Goal: Task Accomplishment & Management: Manage account settings

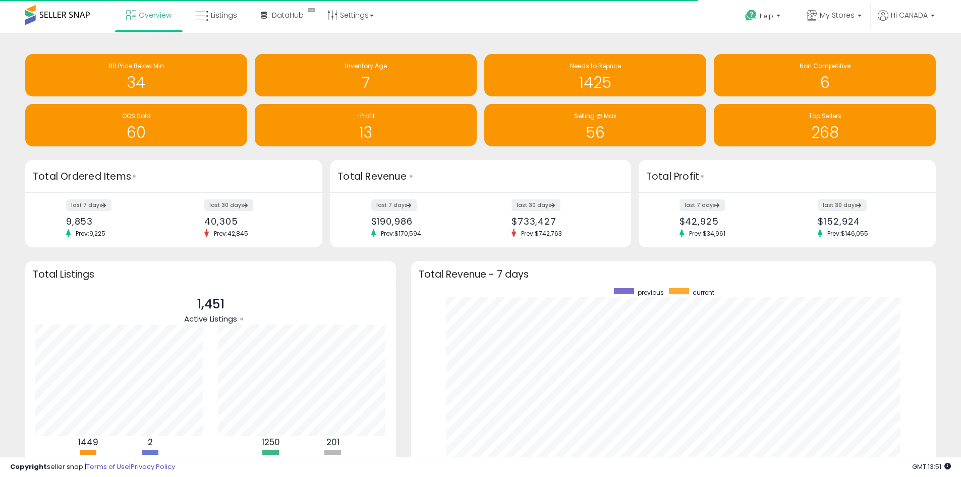
scroll to position [504425, 504111]
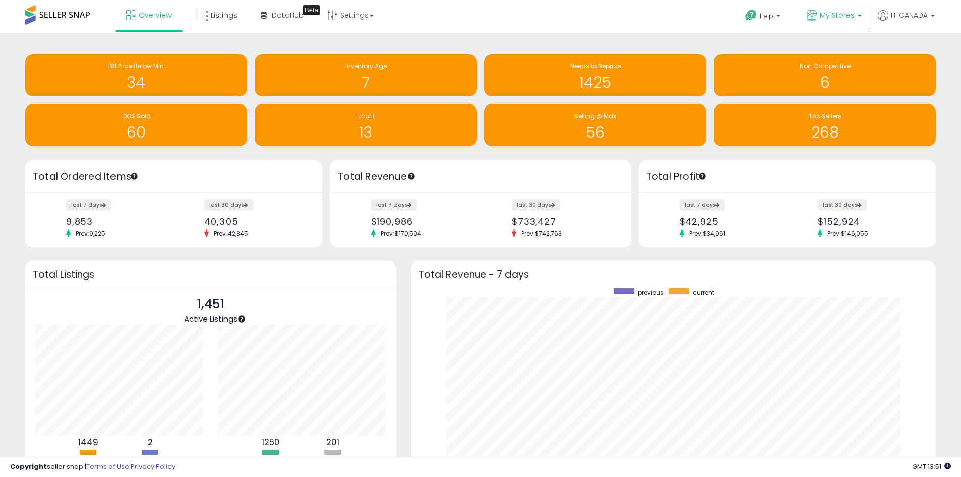
click at [827, 16] on span "My Stores" at bounding box center [837, 15] width 35 height 10
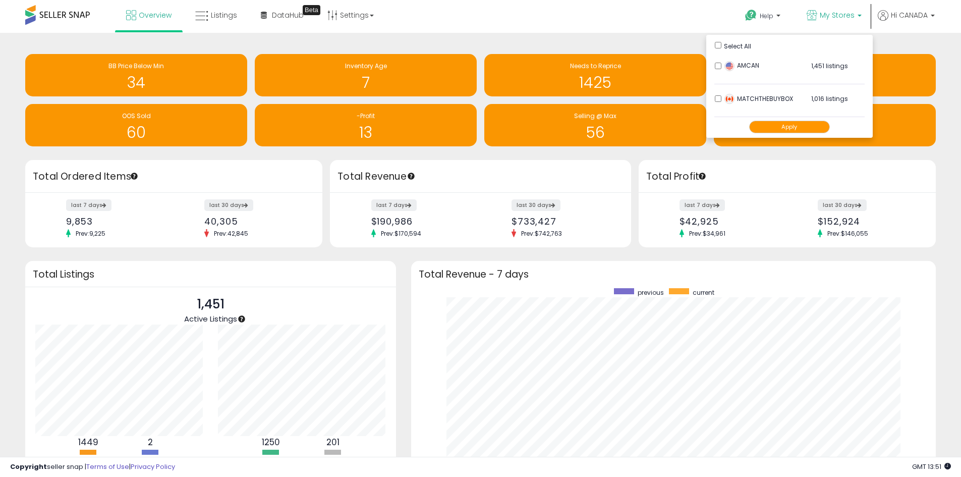
click at [802, 126] on button "Apply" at bounding box center [789, 127] width 81 height 13
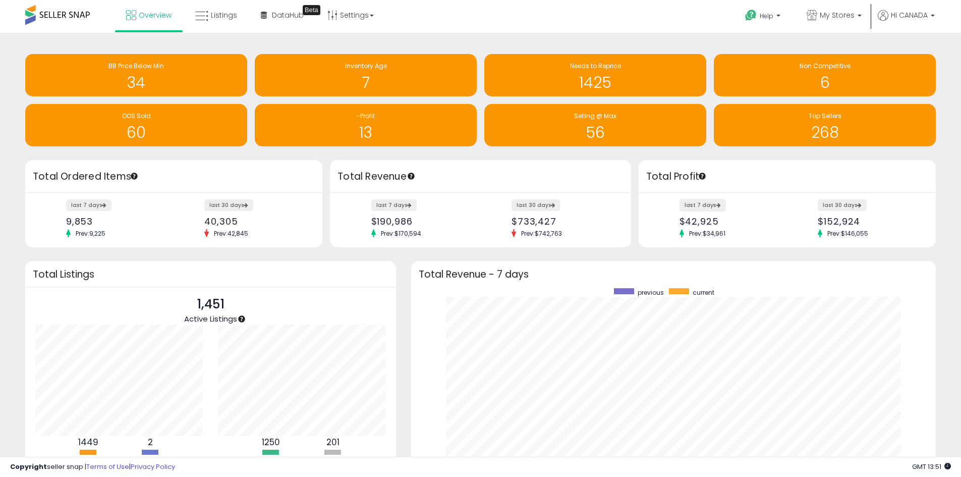
click at [688, 208] on label "last 7 days" at bounding box center [703, 205] width 46 height 13
click at [844, 18] on span "My Stores" at bounding box center [837, 15] width 35 height 10
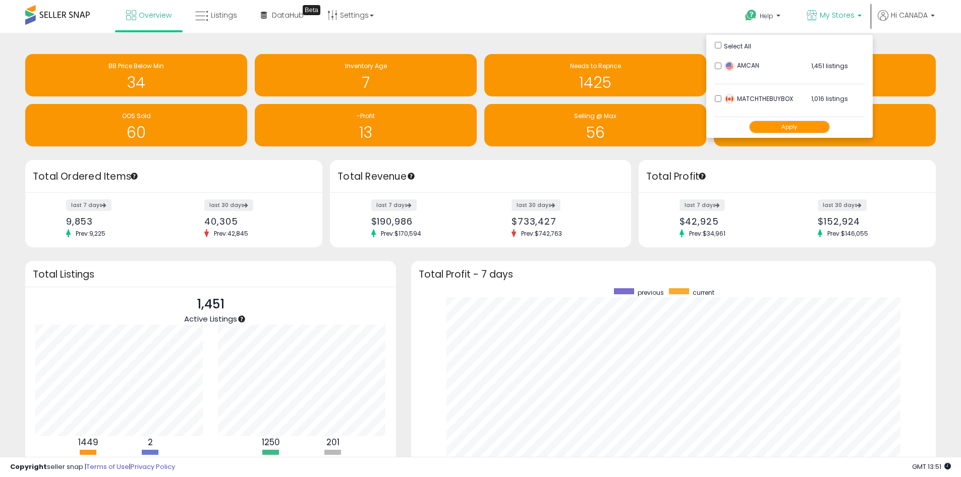
click at [703, 19] on div "Help Contact Support Search Knowledge Hub Request a Feature My Stores" at bounding box center [787, 21] width 318 height 43
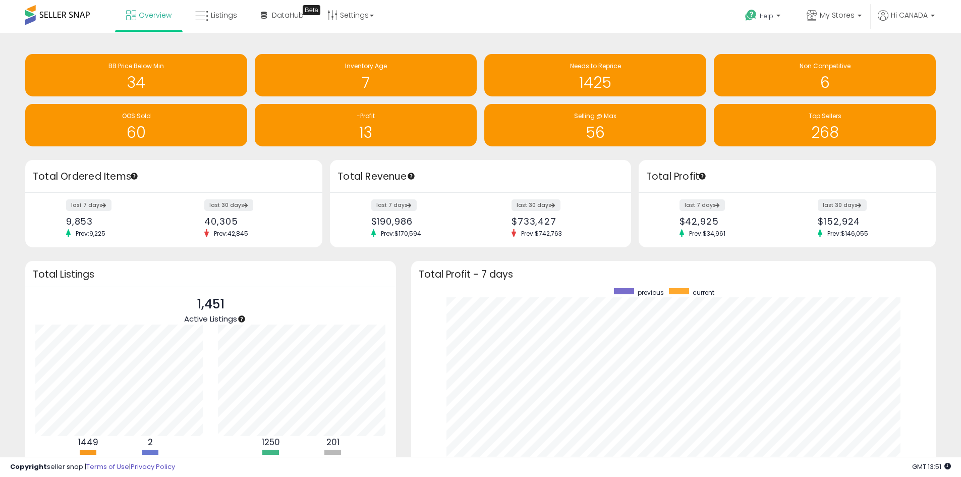
click at [712, 199] on div "last 7 days $42,925 Prev: $34,961 last 30 days $152,924 Prev: $146,055" at bounding box center [787, 220] width 297 height 55
click at [709, 206] on label "last 7 days" at bounding box center [703, 205] width 46 height 13
click at [716, 204] on icon at bounding box center [718, 204] width 5 height 5
click at [383, 208] on label "last 7 days" at bounding box center [394, 205] width 46 height 13
click at [700, 205] on label "last 7 days" at bounding box center [703, 205] width 46 height 13
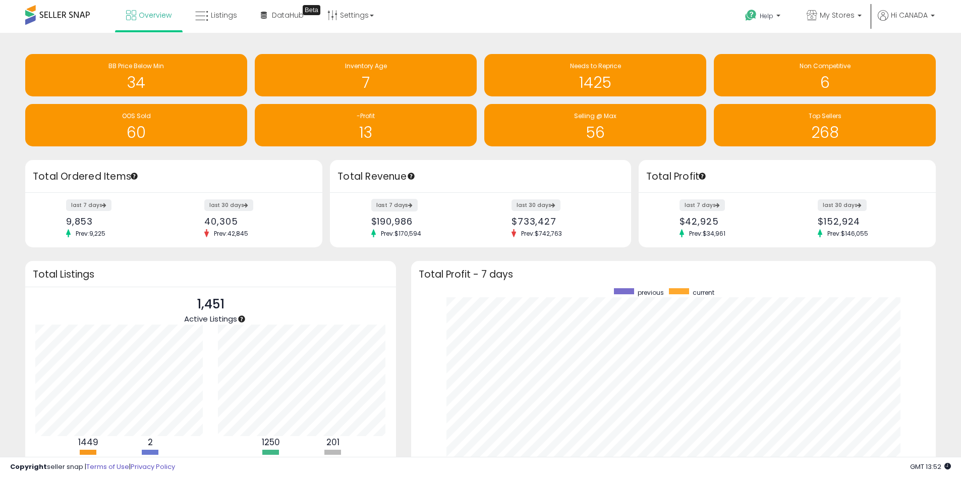
click at [399, 206] on label "last 7 days" at bounding box center [394, 205] width 46 height 13
click at [829, 16] on span "My Stores" at bounding box center [837, 15] width 35 height 10
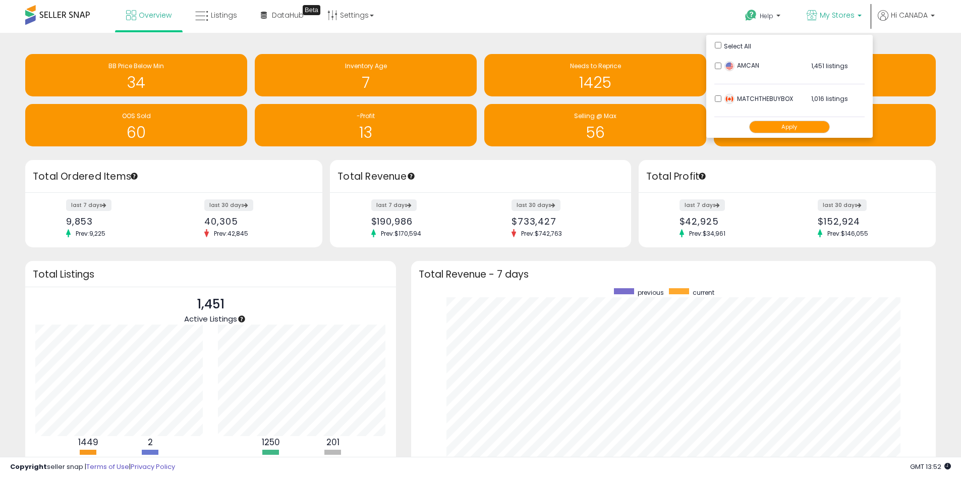
click at [718, 70] on li "AMCAN 1,451 listings" at bounding box center [790, 68] width 150 height 31
click at [715, 67] on li "AMCAN 1,451 listings" at bounding box center [790, 68] width 150 height 31
click at [773, 125] on button "Apply" at bounding box center [789, 127] width 81 height 13
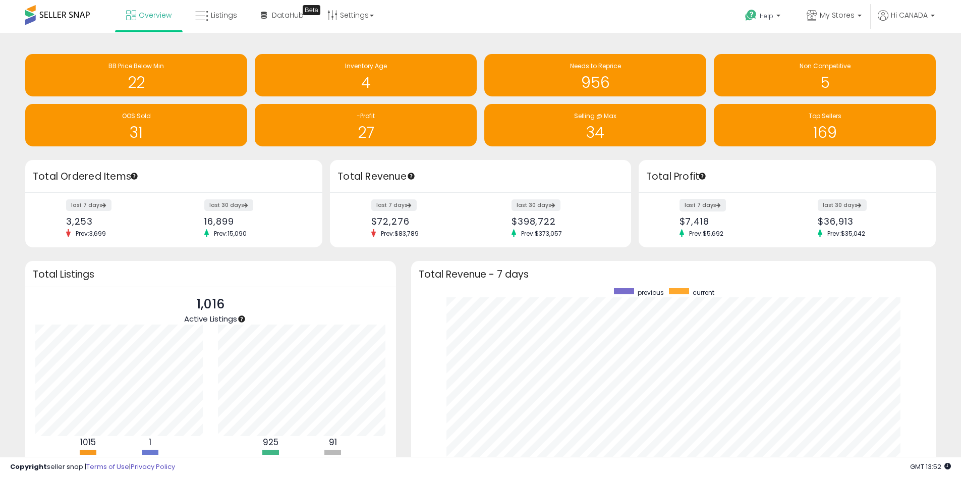
click at [702, 206] on label "last 7 days" at bounding box center [703, 205] width 46 height 13
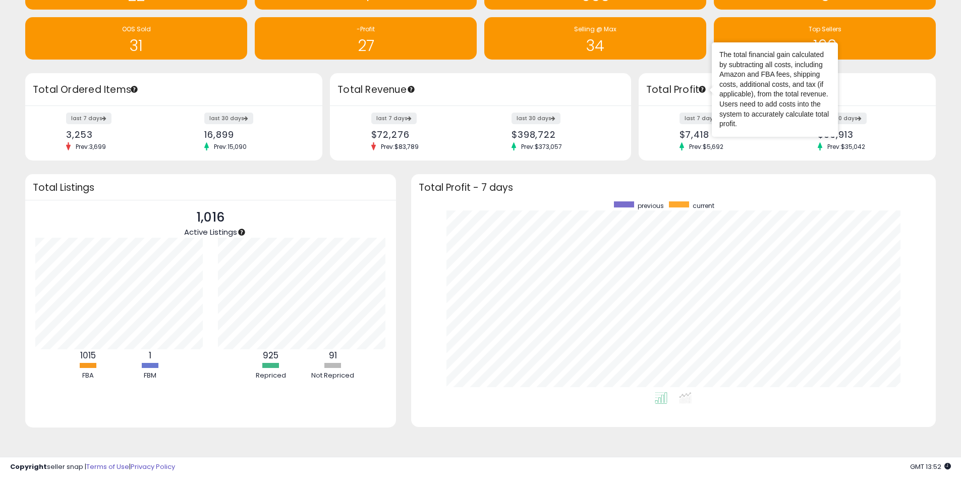
scroll to position [88, 0]
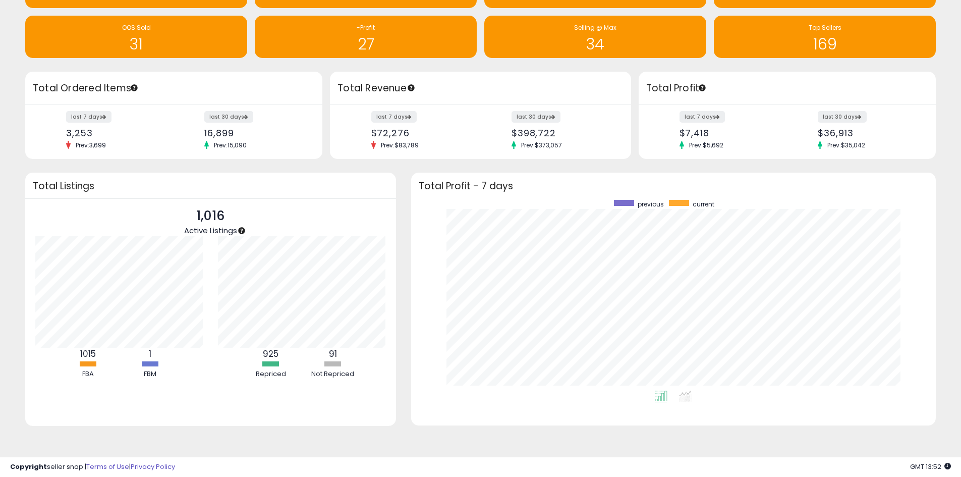
drag, startPoint x: 396, startPoint y: 116, endPoint x: 484, endPoint y: 117, distance: 88.3
click at [399, 117] on label "last 7 days" at bounding box center [393, 117] width 45 height 12
